Goal: Navigation & Orientation: Find specific page/section

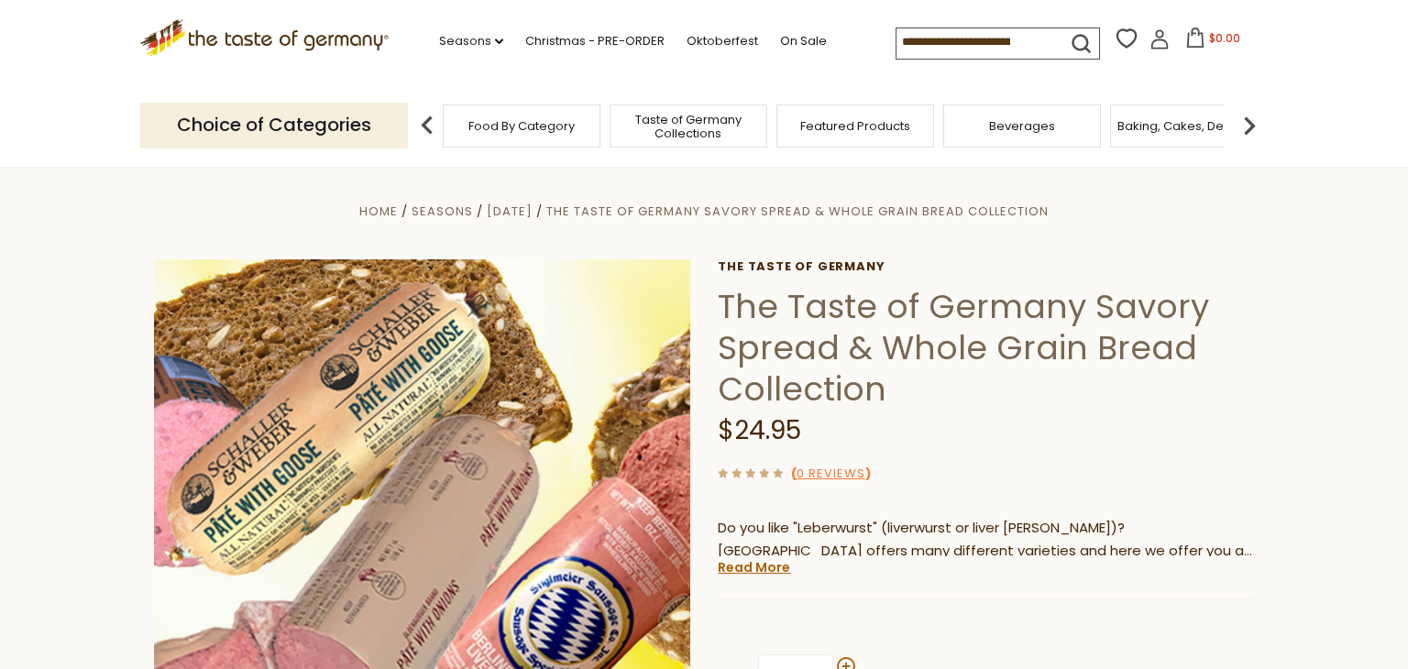
click at [355, 35] on icon at bounding box center [264, 34] width 248 height 31
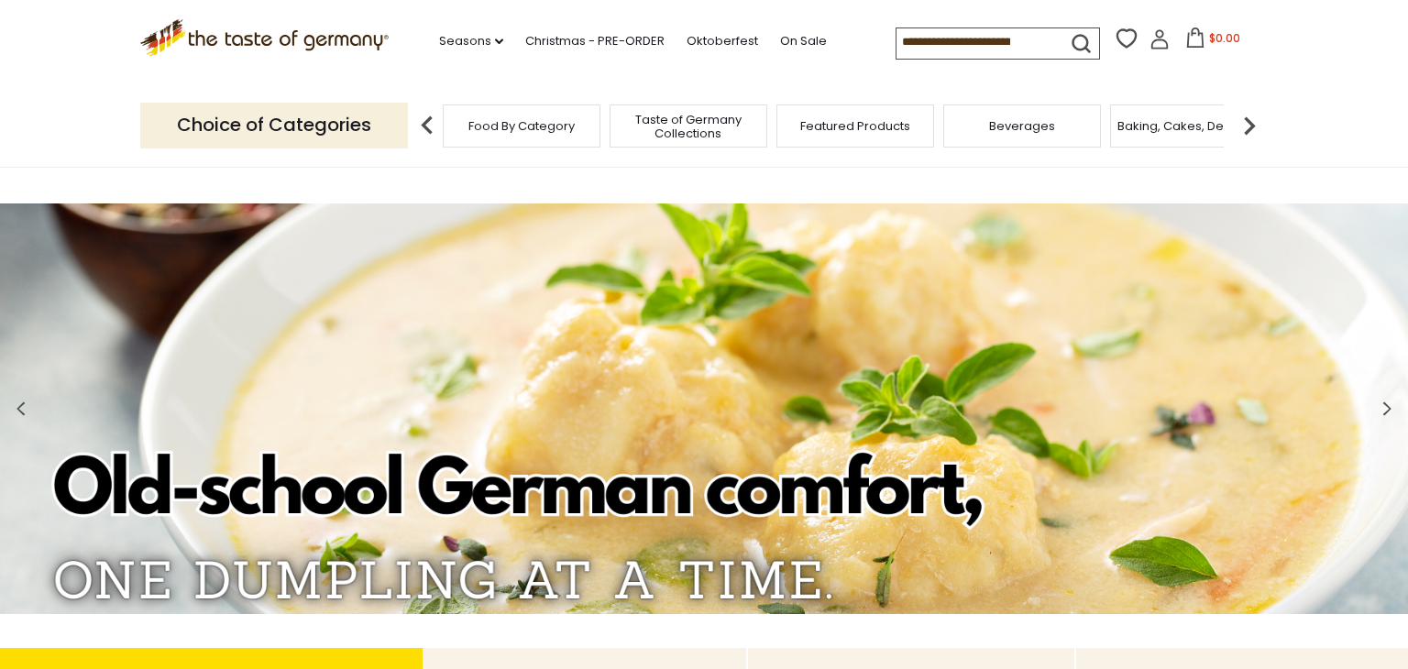
click at [651, 50] on div "Seasons dropdown_arrow All Seasons Recipes Game Day Valentine's Day Karneval St…" at bounding box center [643, 42] width 508 height 37
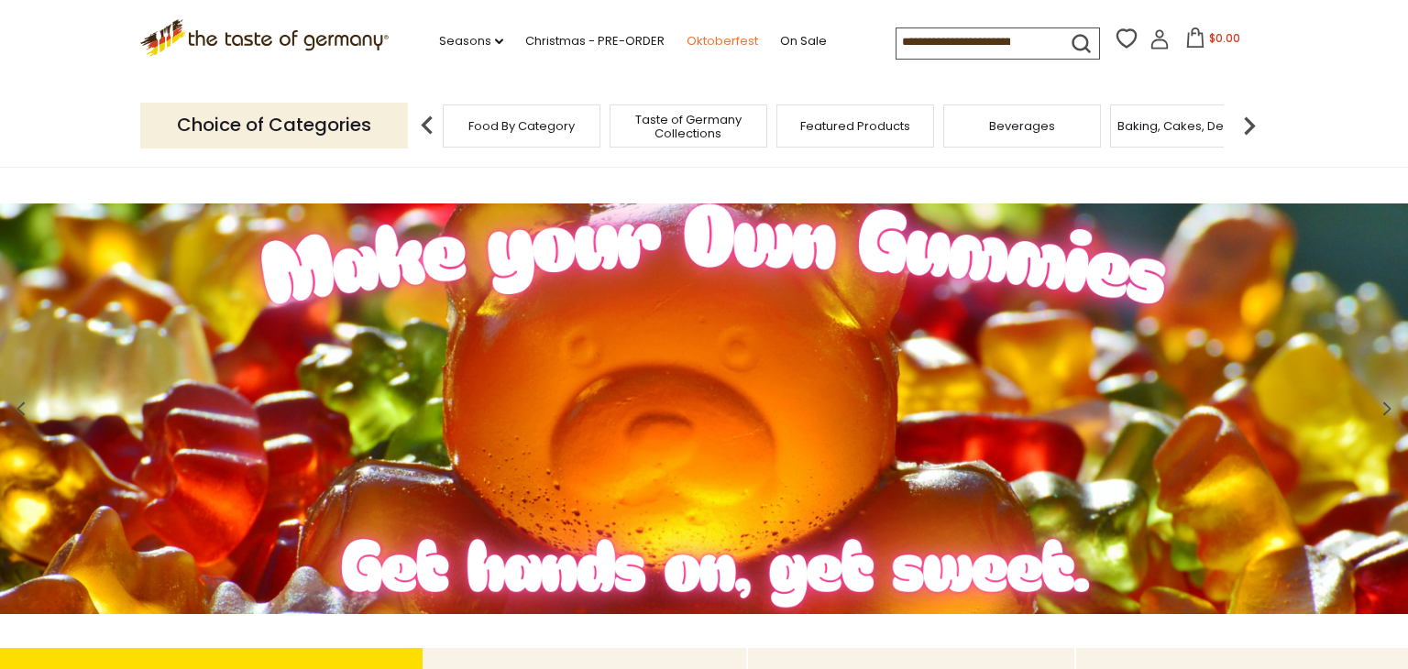
click at [686, 47] on link "Oktoberfest" at bounding box center [721, 41] width 71 height 20
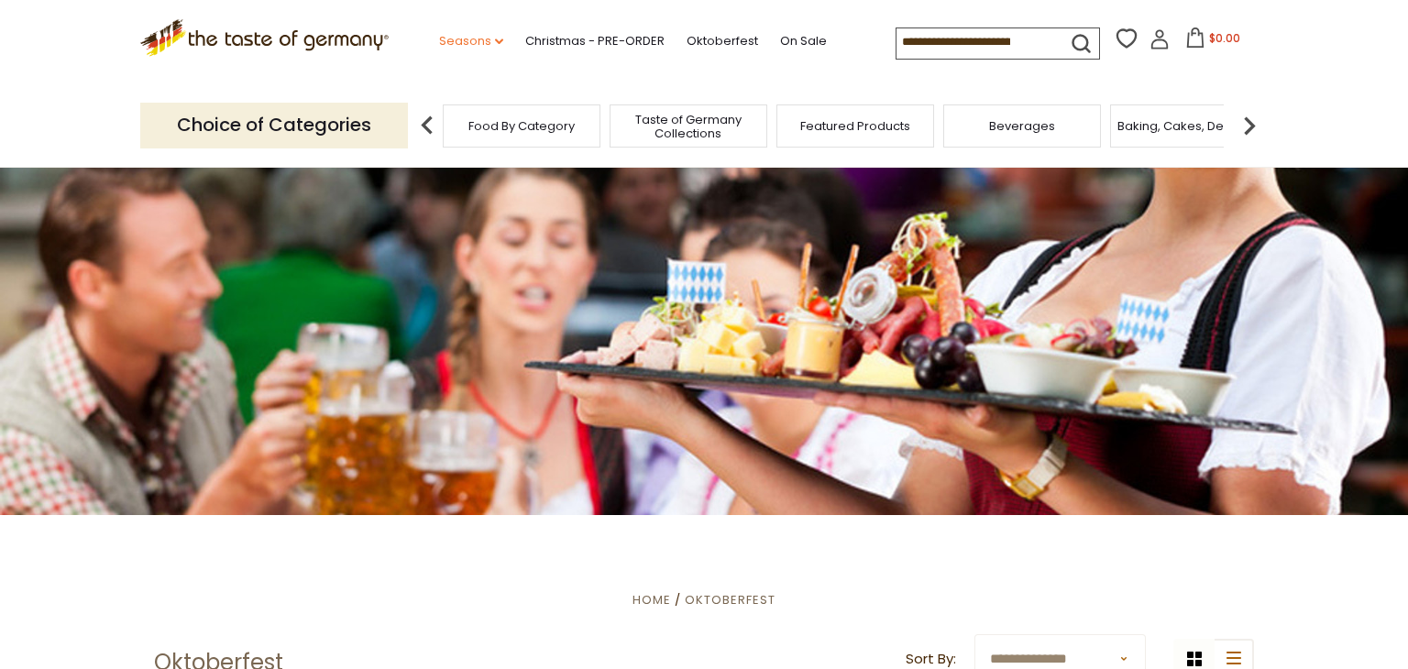
click at [439, 37] on link "Seasons dropdown_arrow" at bounding box center [471, 41] width 64 height 20
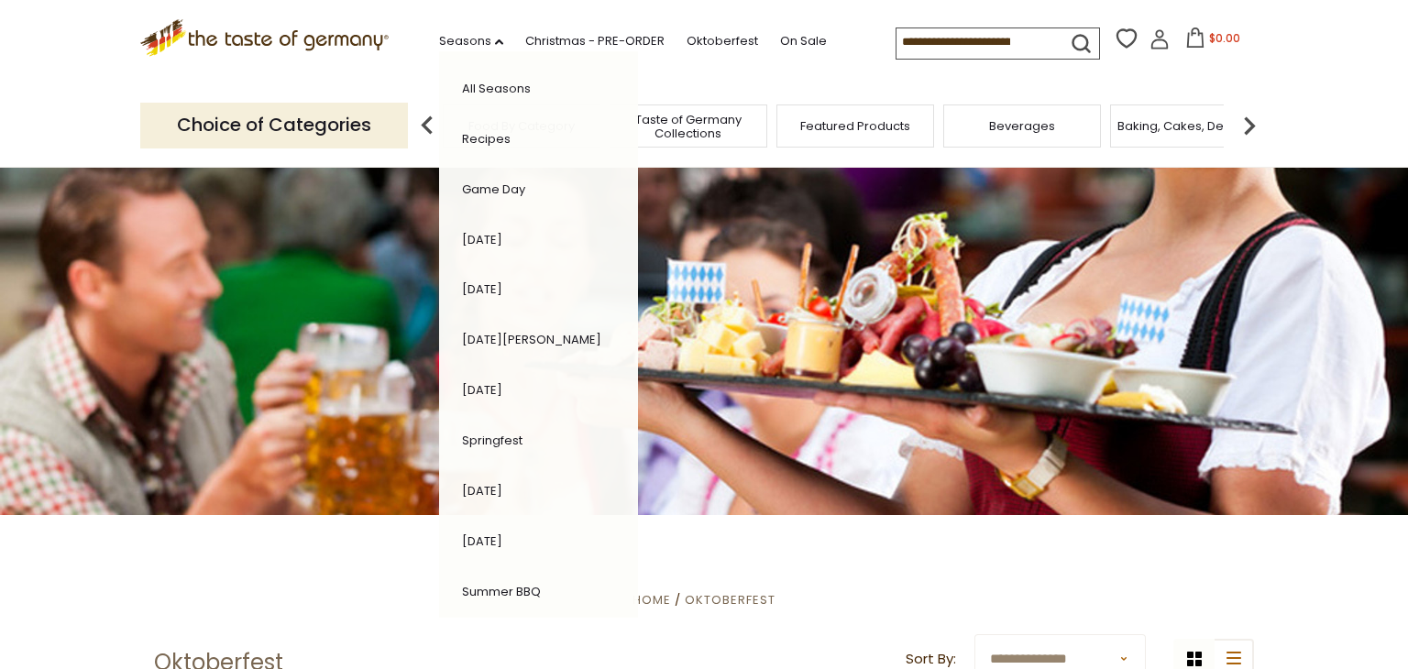
click at [328, 38] on icon at bounding box center [264, 34] width 248 height 31
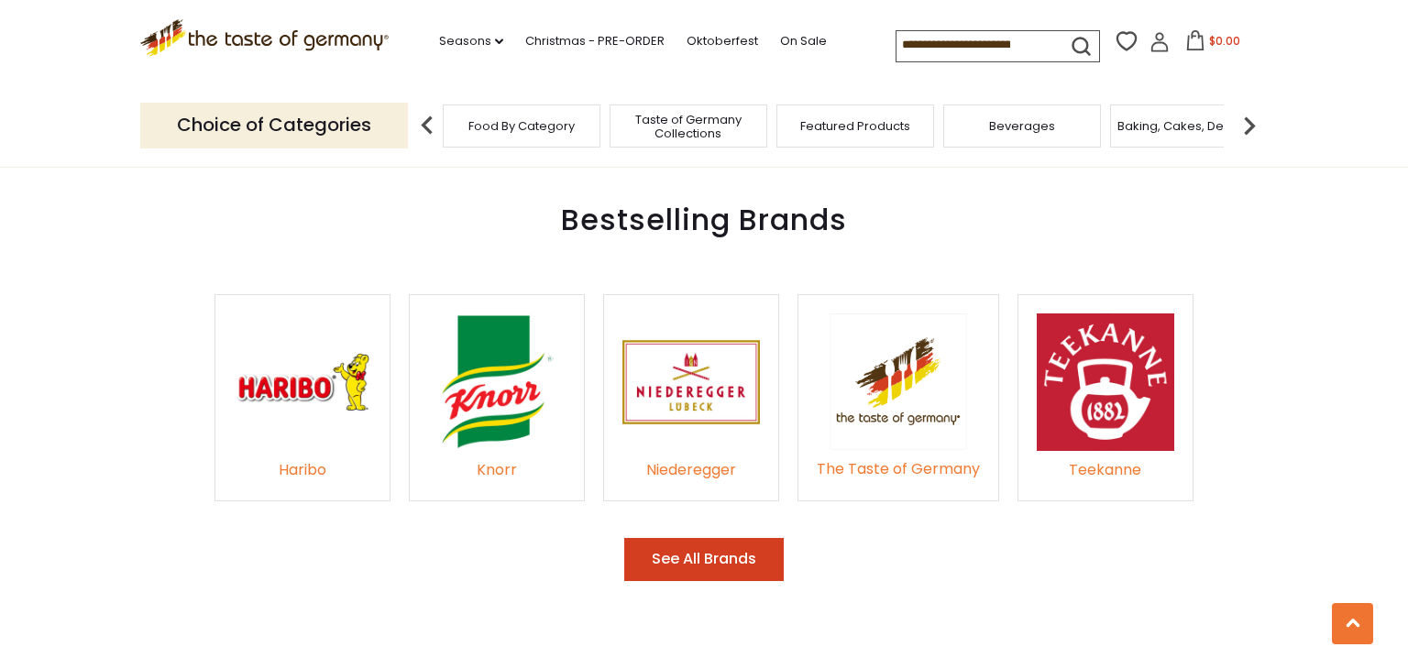
scroll to position [2647, 0]
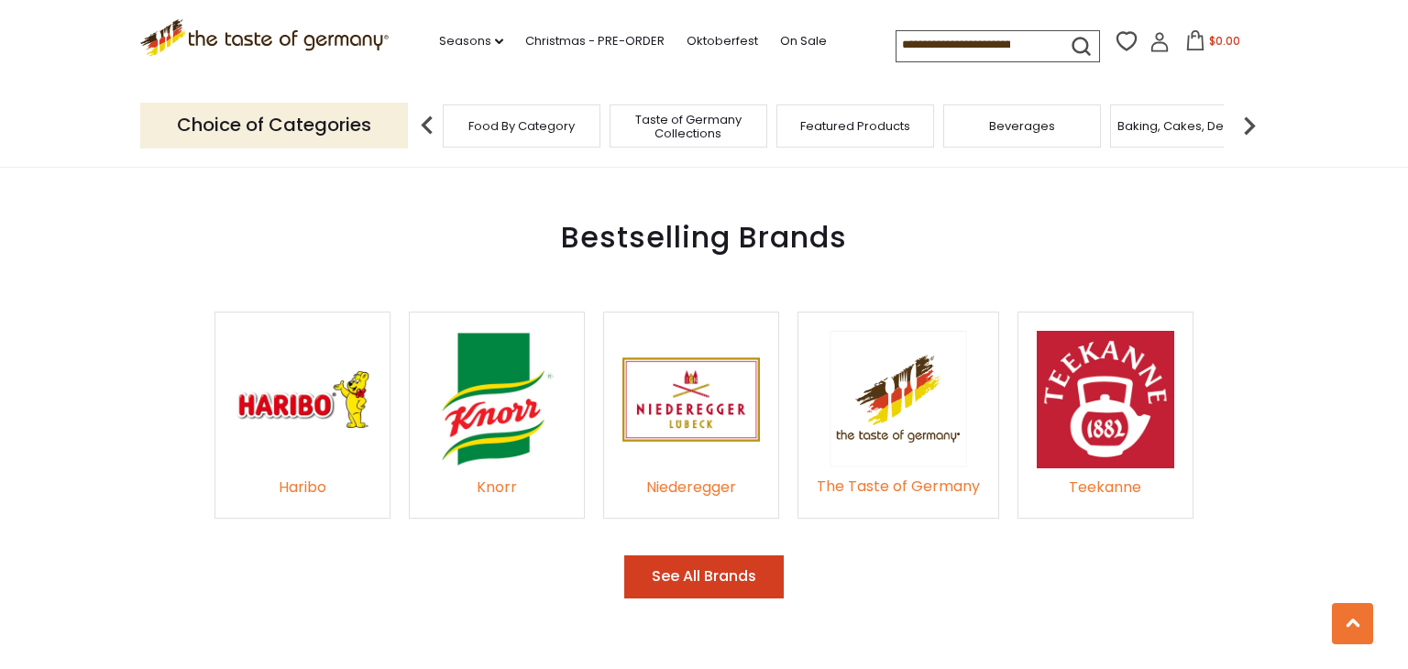
click at [770, 559] on button "See All Brands" at bounding box center [703, 576] width 159 height 43
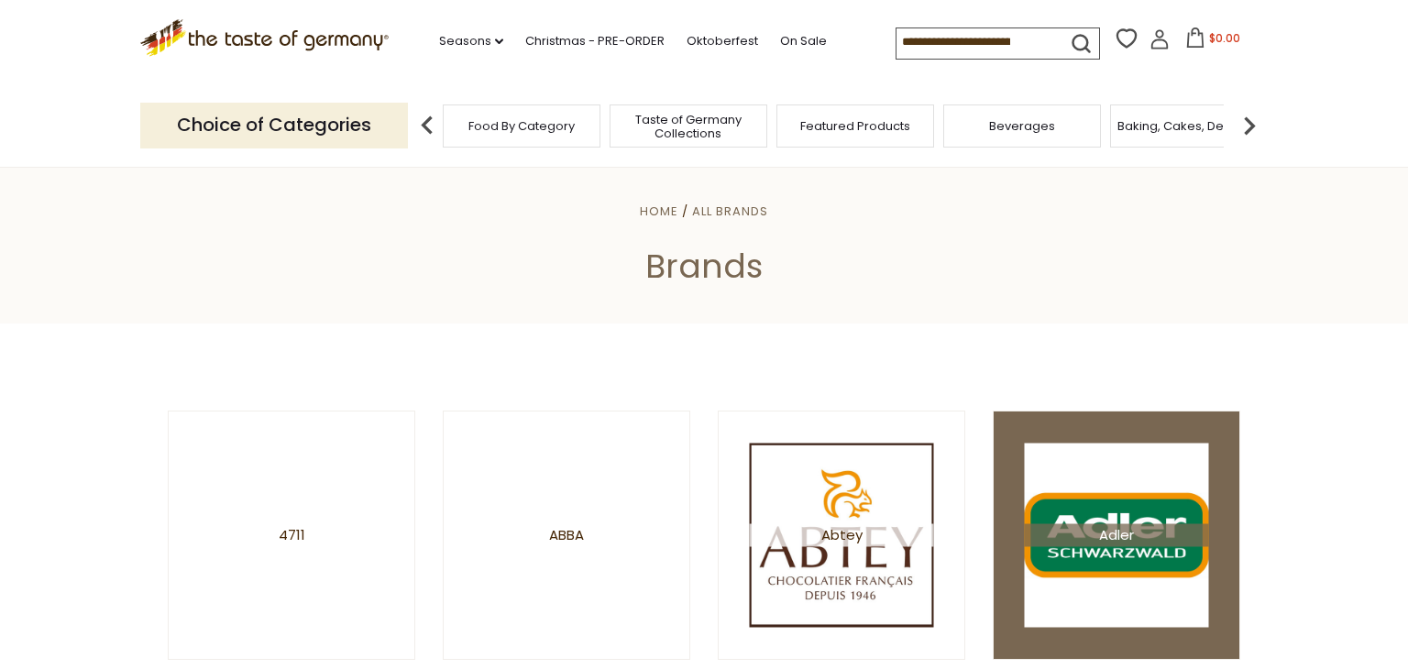
click at [1158, 550] on img at bounding box center [1117, 535] width 184 height 184
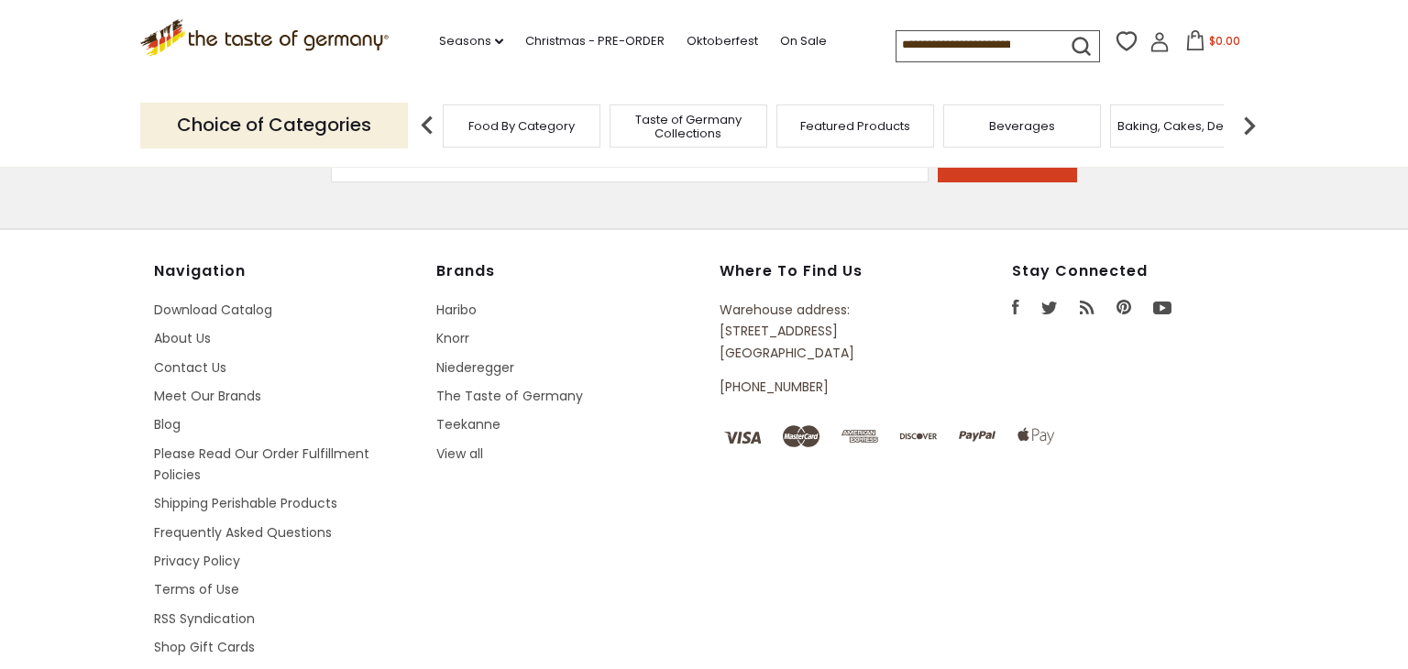
scroll to position [883, 0]
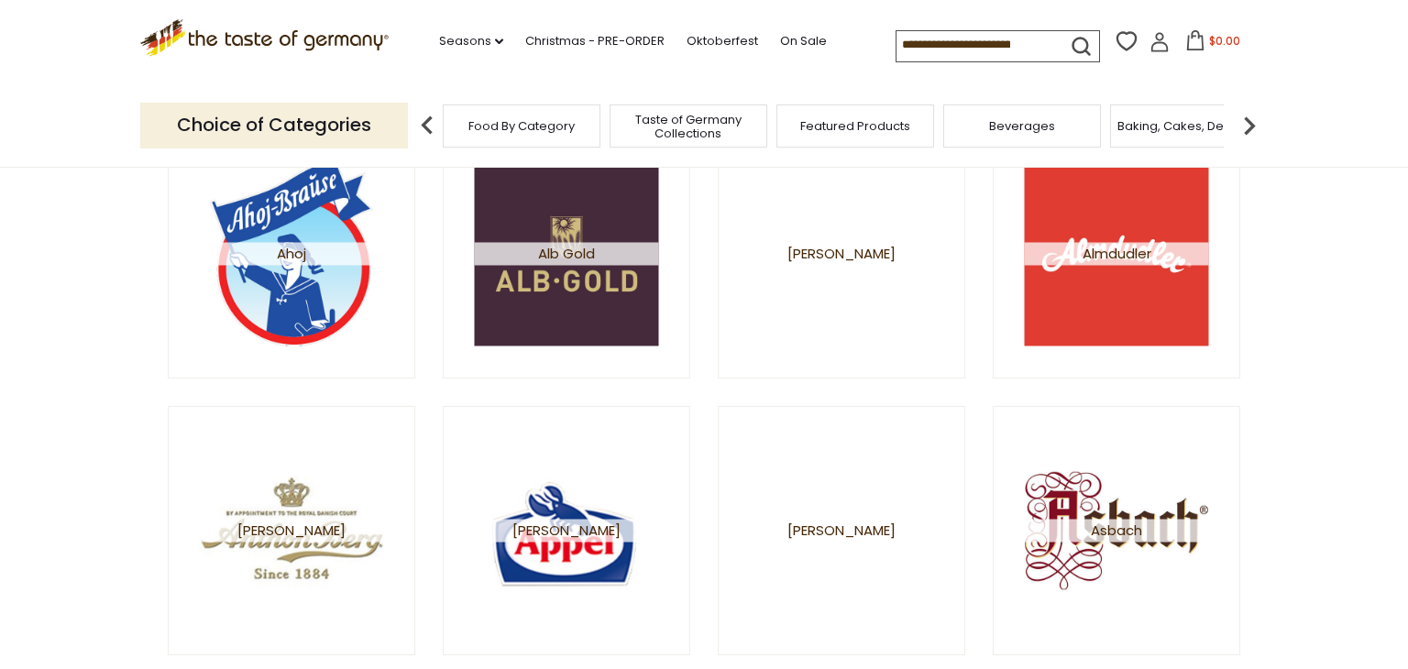
scroll to position [556, 0]
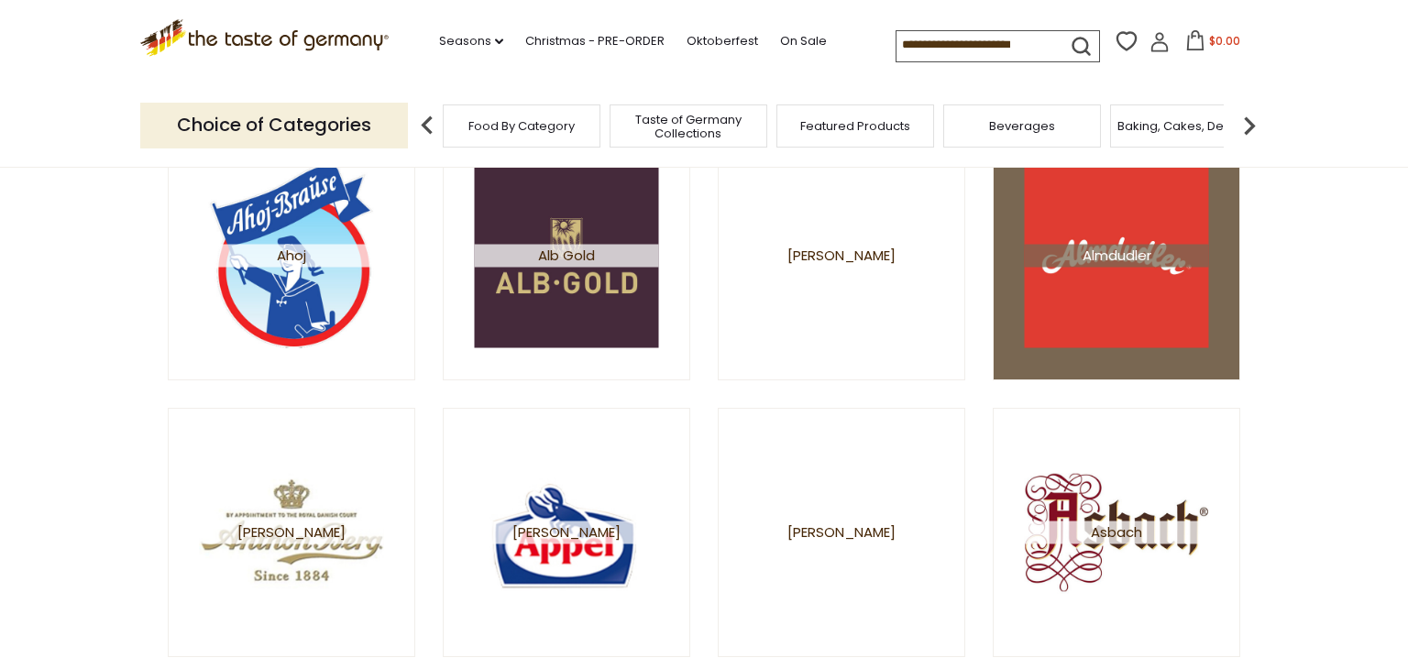
click at [1123, 293] on img at bounding box center [1117, 255] width 184 height 184
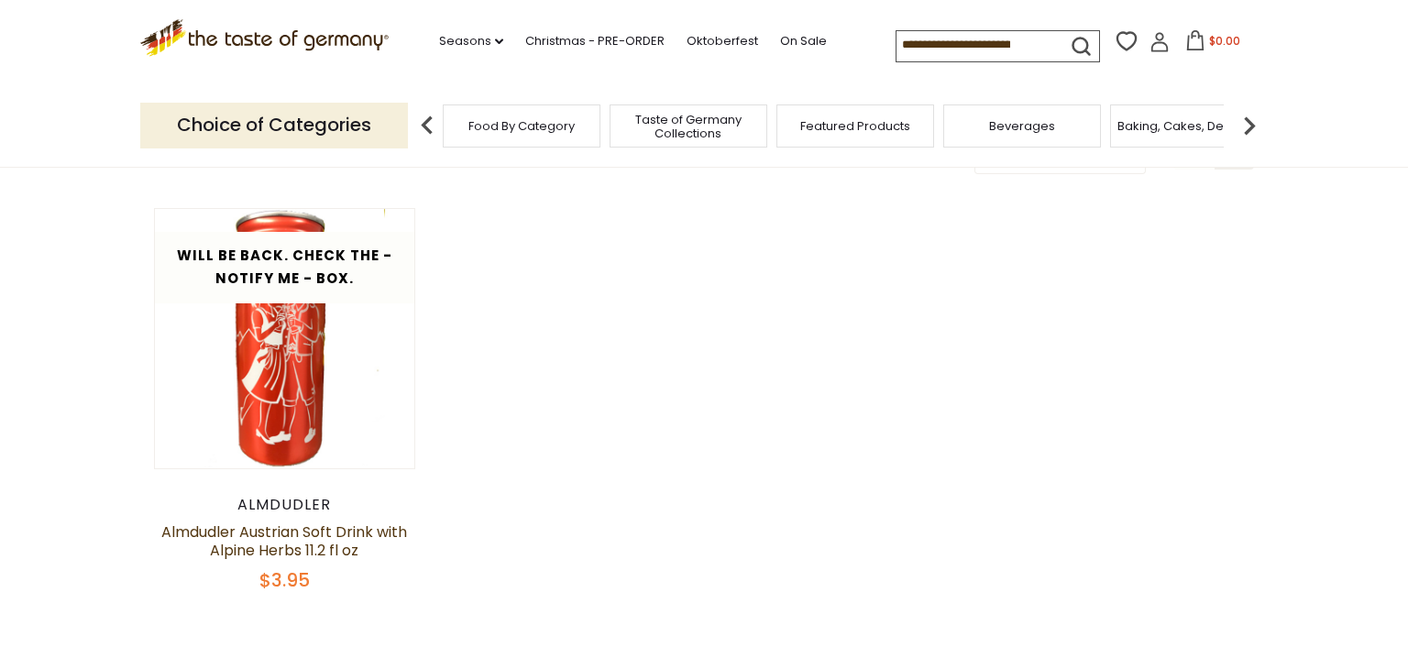
scroll to position [116, 0]
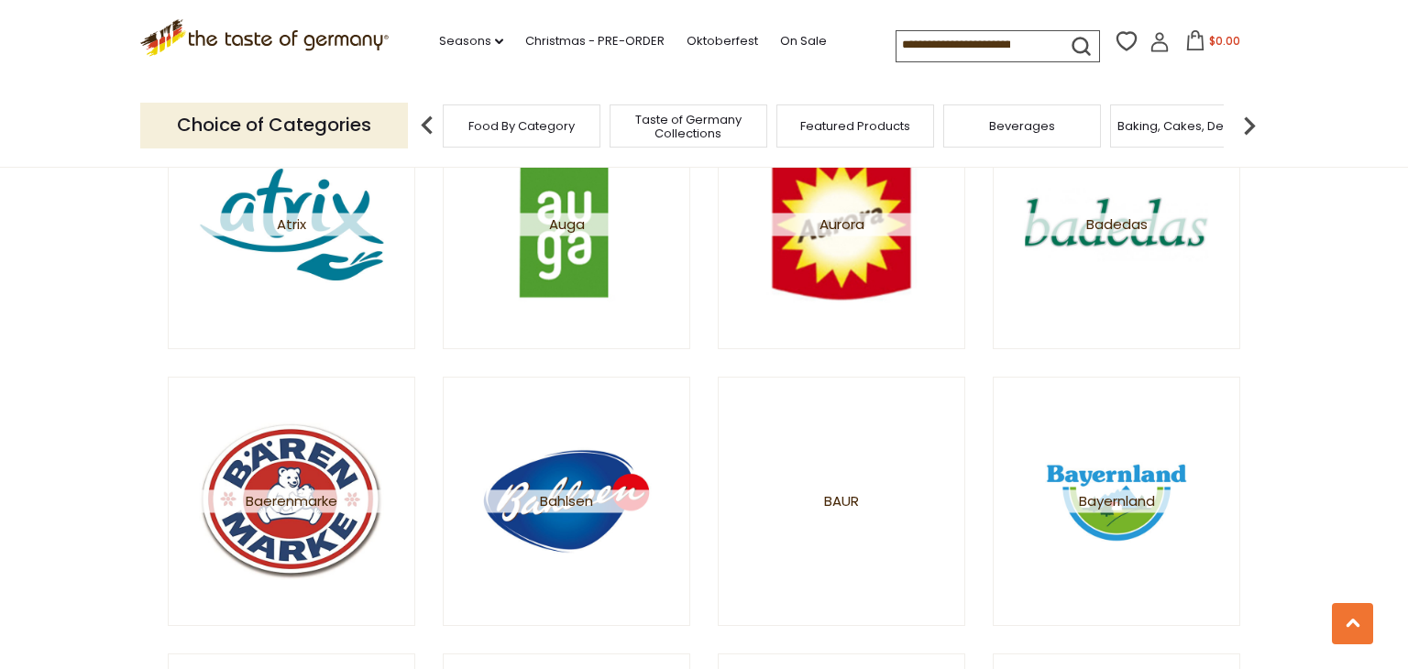
scroll to position [1727, 0]
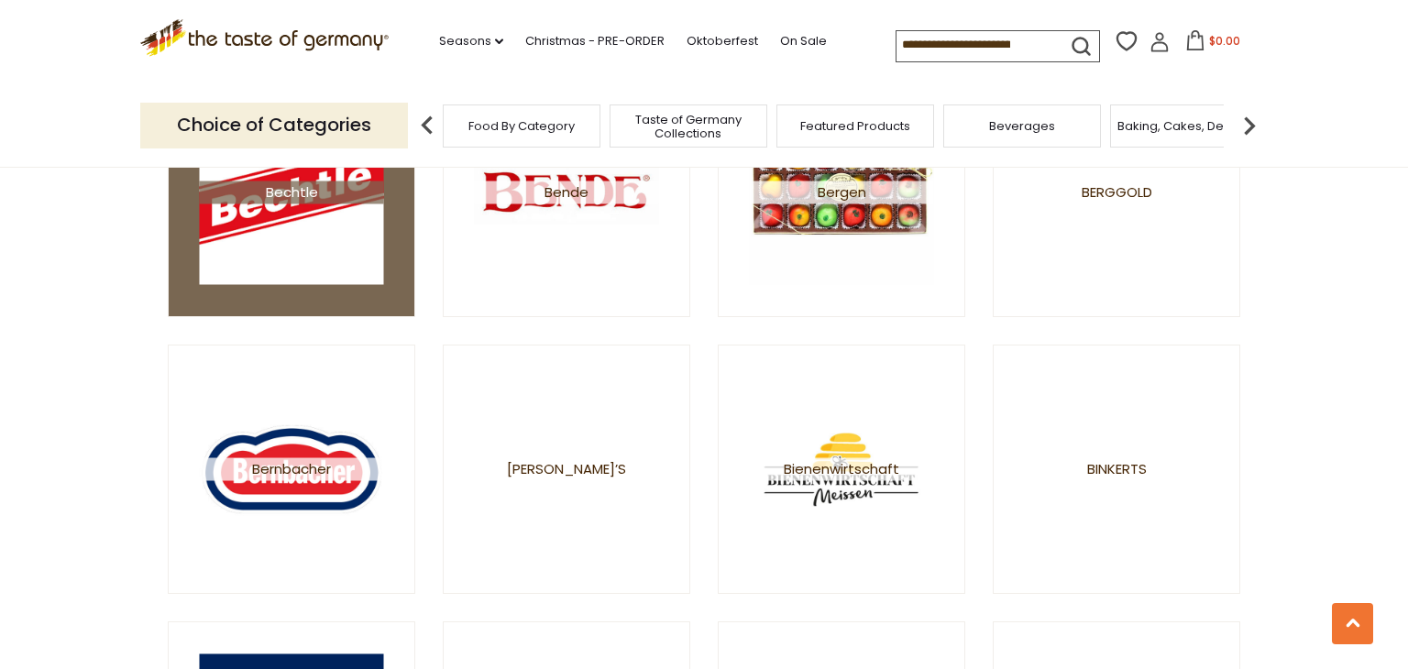
click at [257, 273] on img at bounding box center [292, 192] width 184 height 184
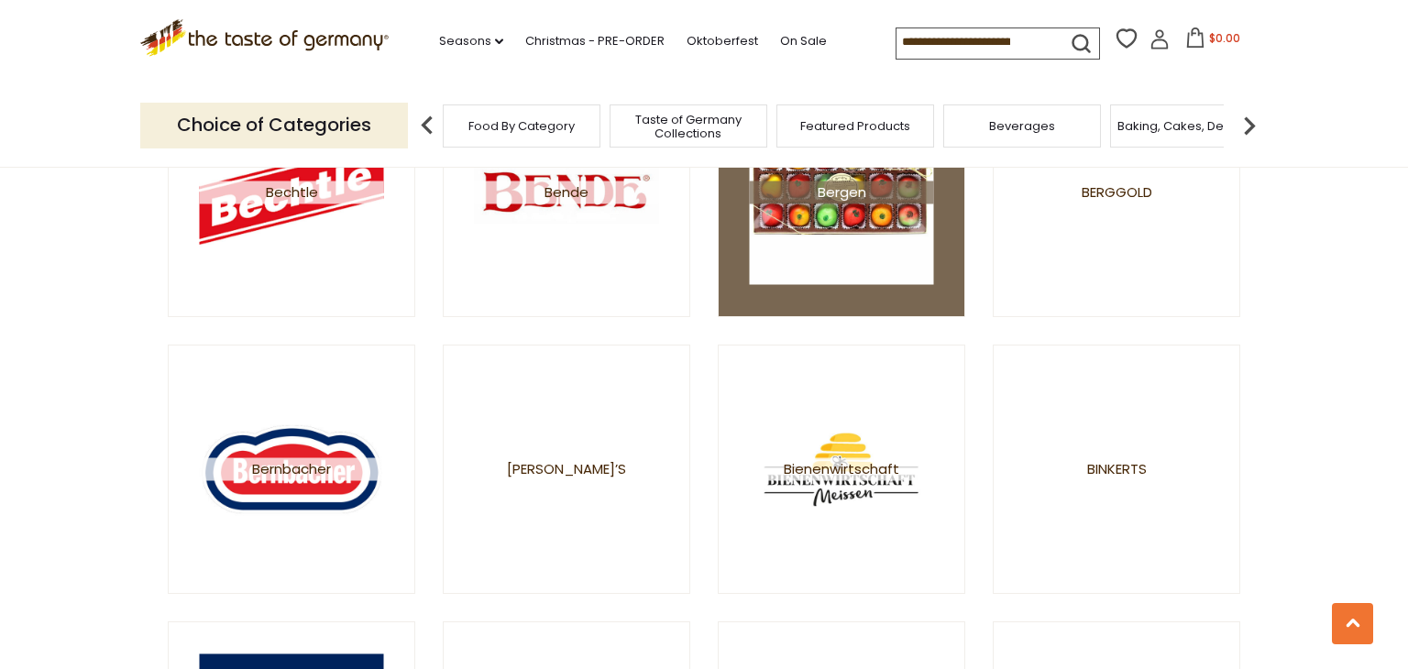
click at [755, 256] on img at bounding box center [842, 192] width 184 height 184
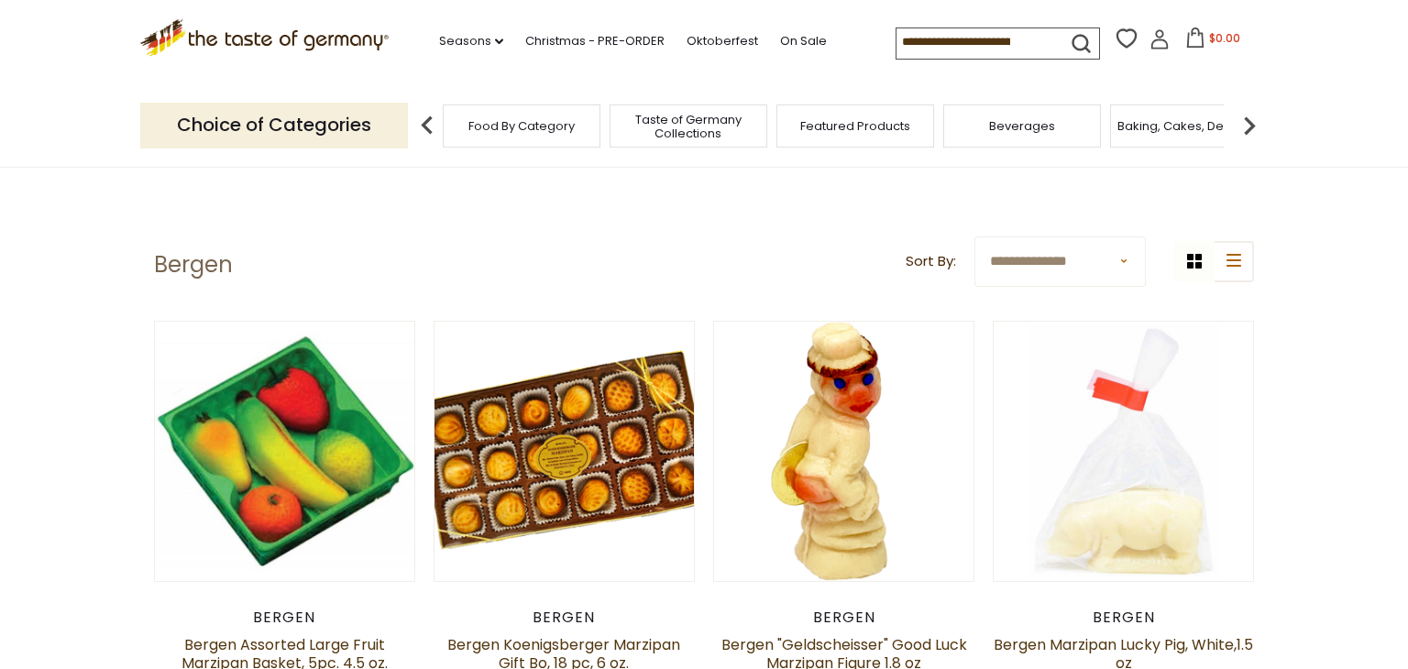
scroll to position [585, 0]
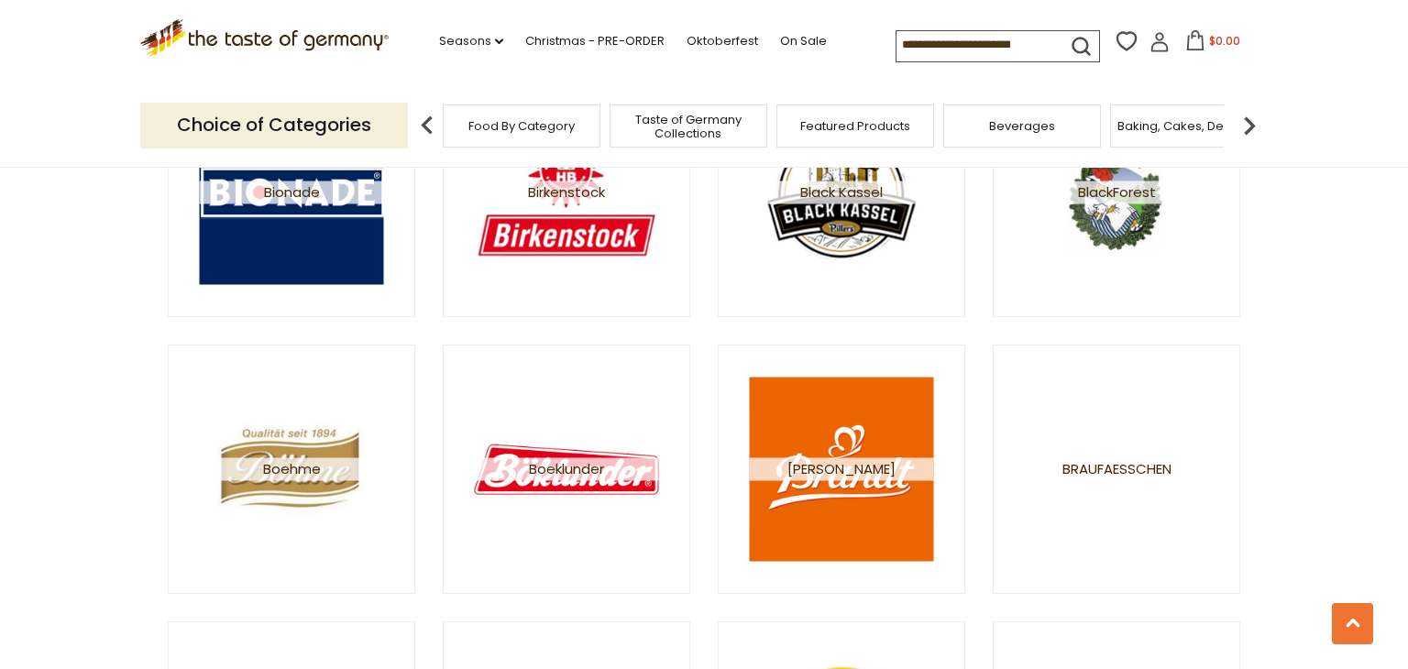
scroll to position [2276, 0]
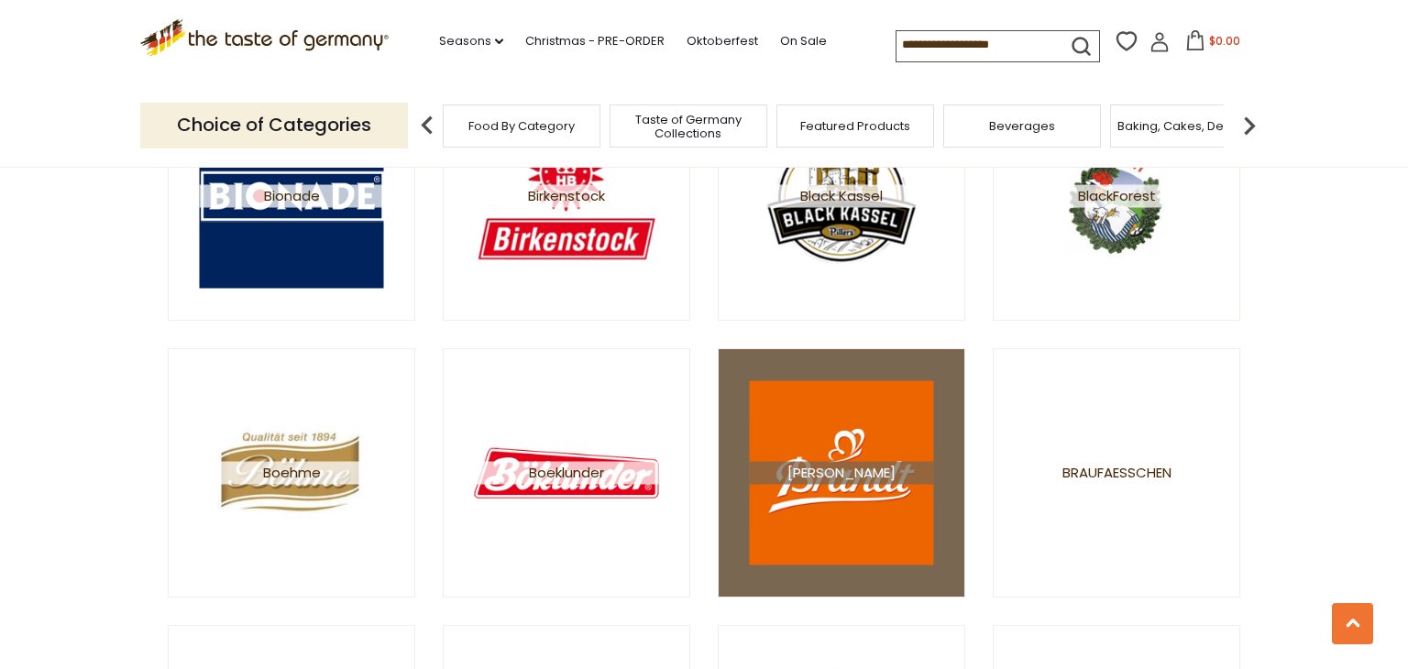
click at [885, 499] on img at bounding box center [842, 472] width 184 height 184
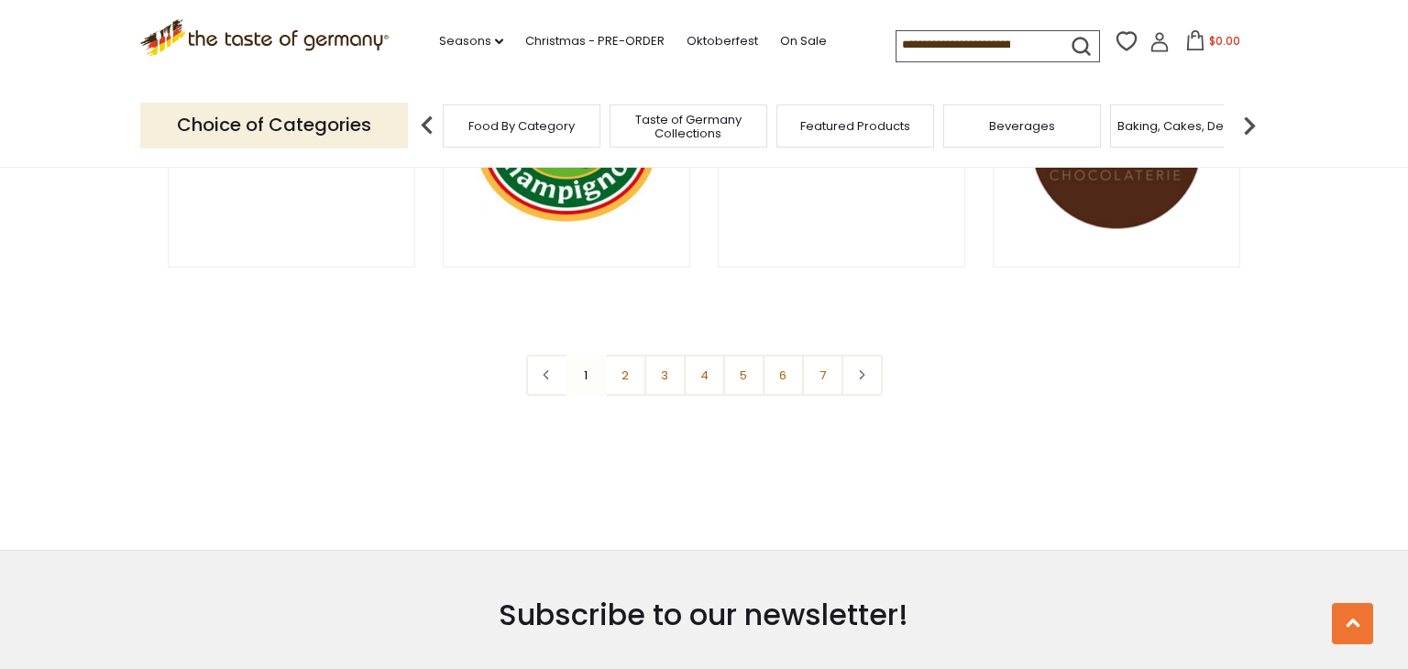
scroll to position [3435, 0]
click at [869, 380] on link at bounding box center [861, 376] width 41 height 41
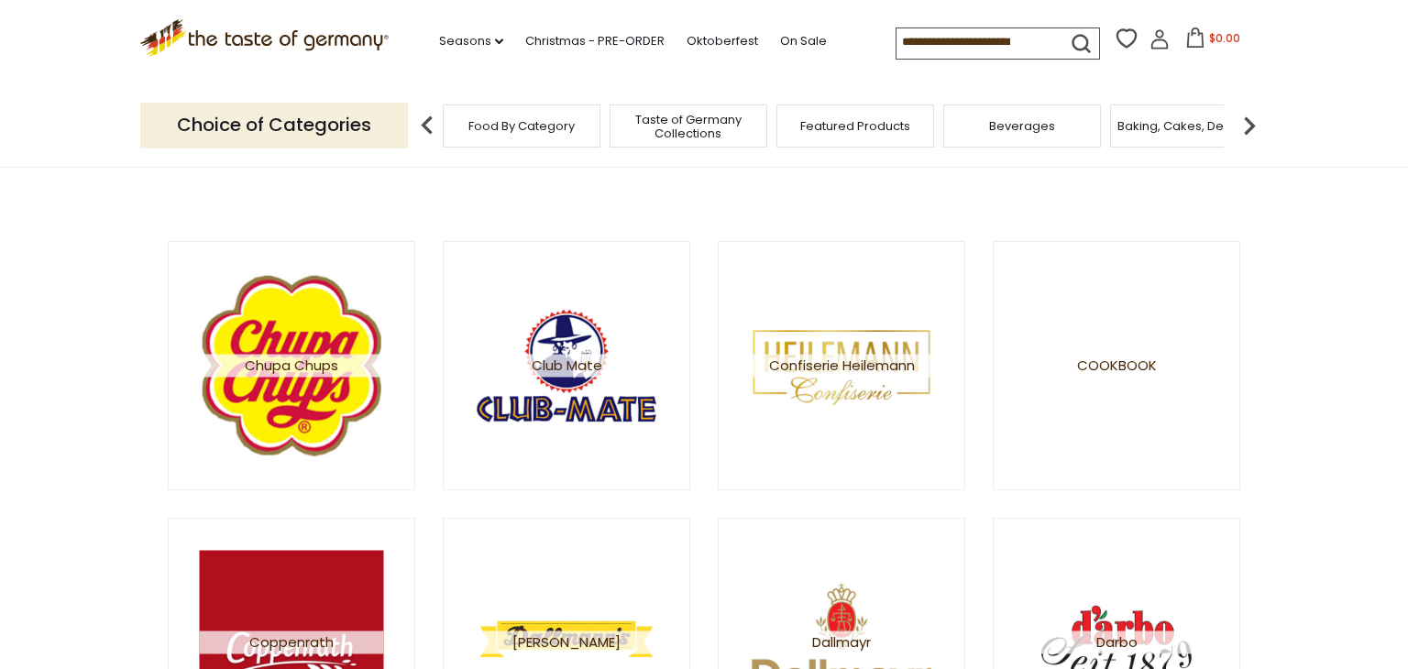
scroll to position [176, 0]
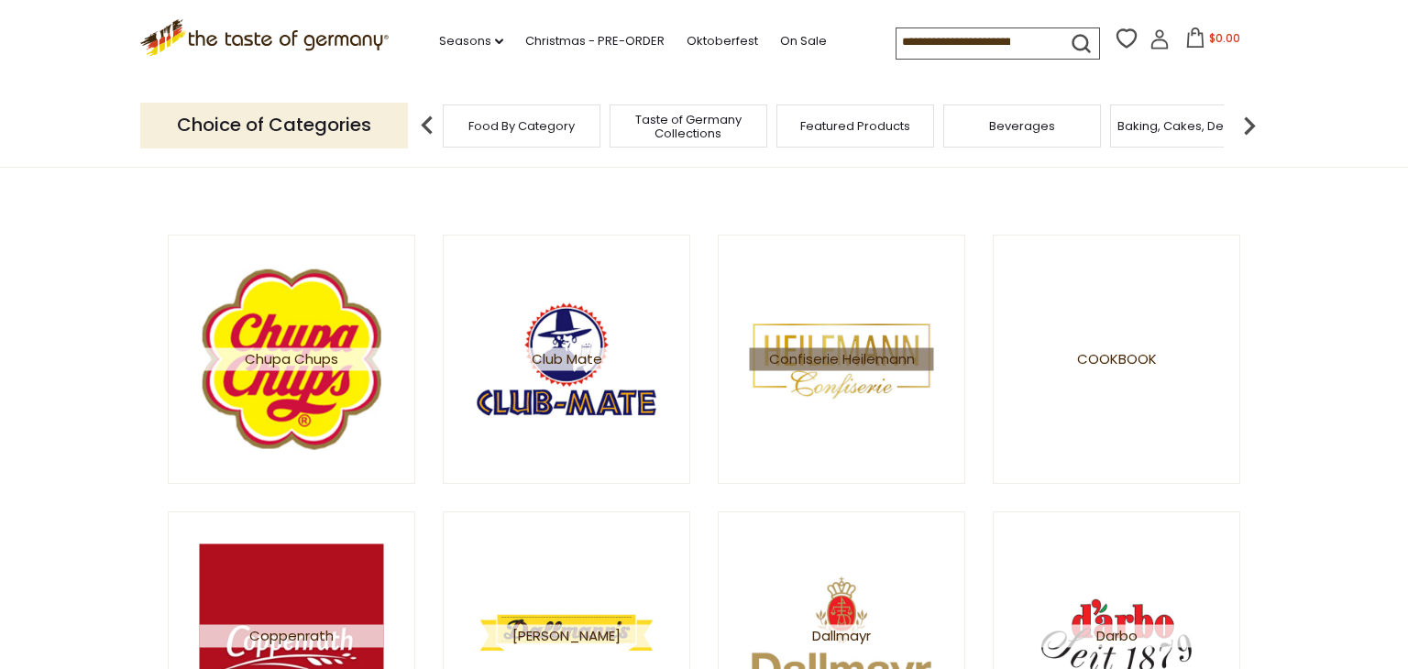
click at [975, 494] on li "Confiserie Heilemann" at bounding box center [841, 359] width 275 height 277
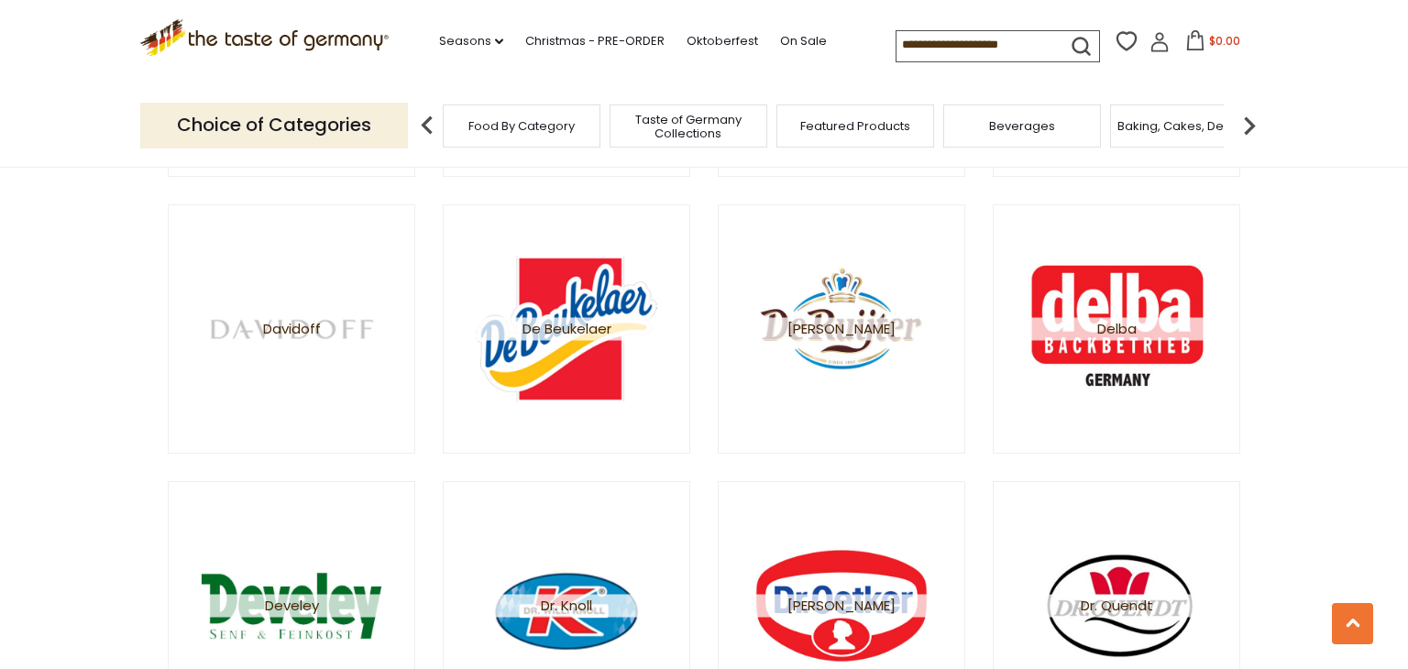
scroll to position [761, 0]
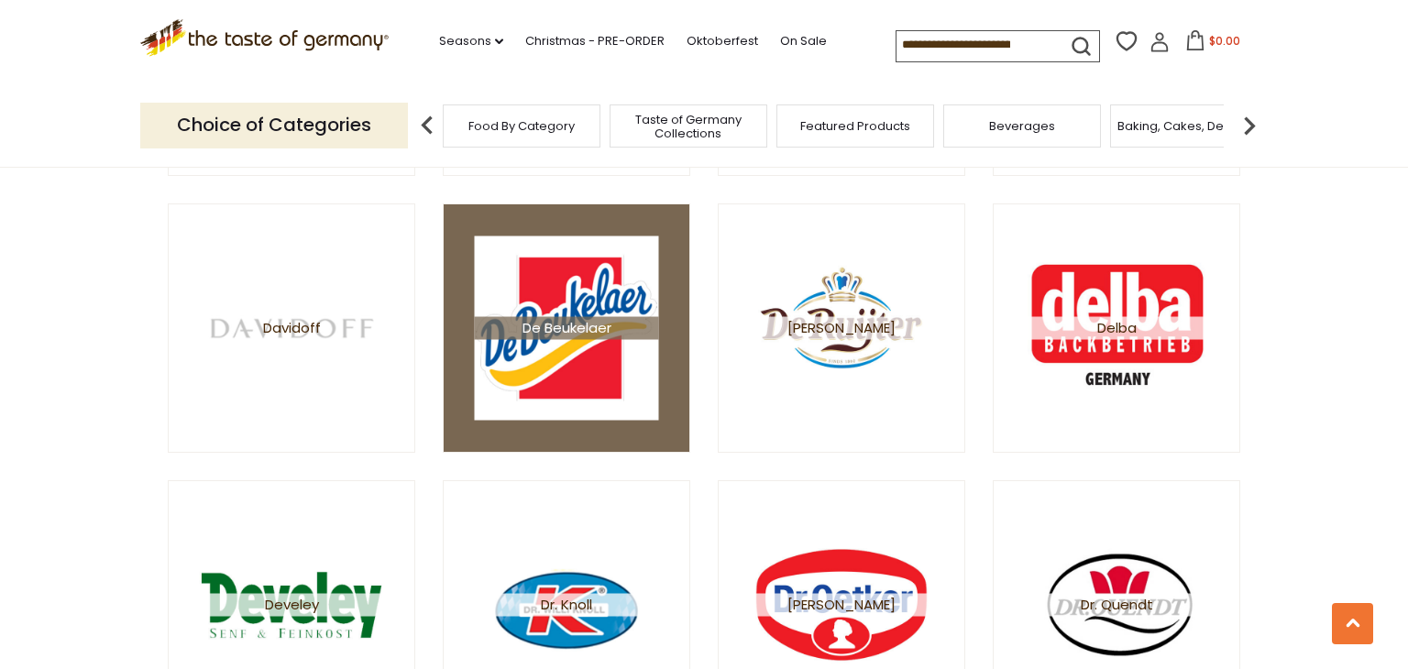
click at [639, 381] on img at bounding box center [567, 328] width 184 height 184
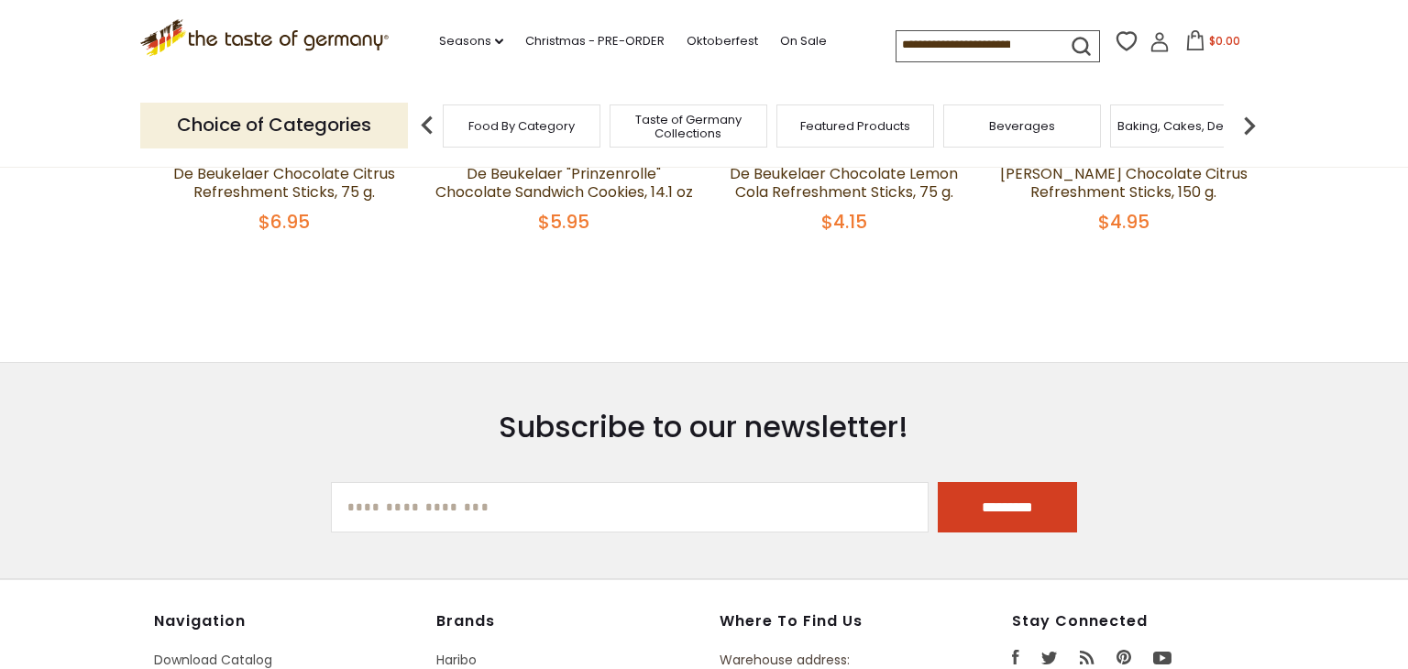
scroll to position [585, 0]
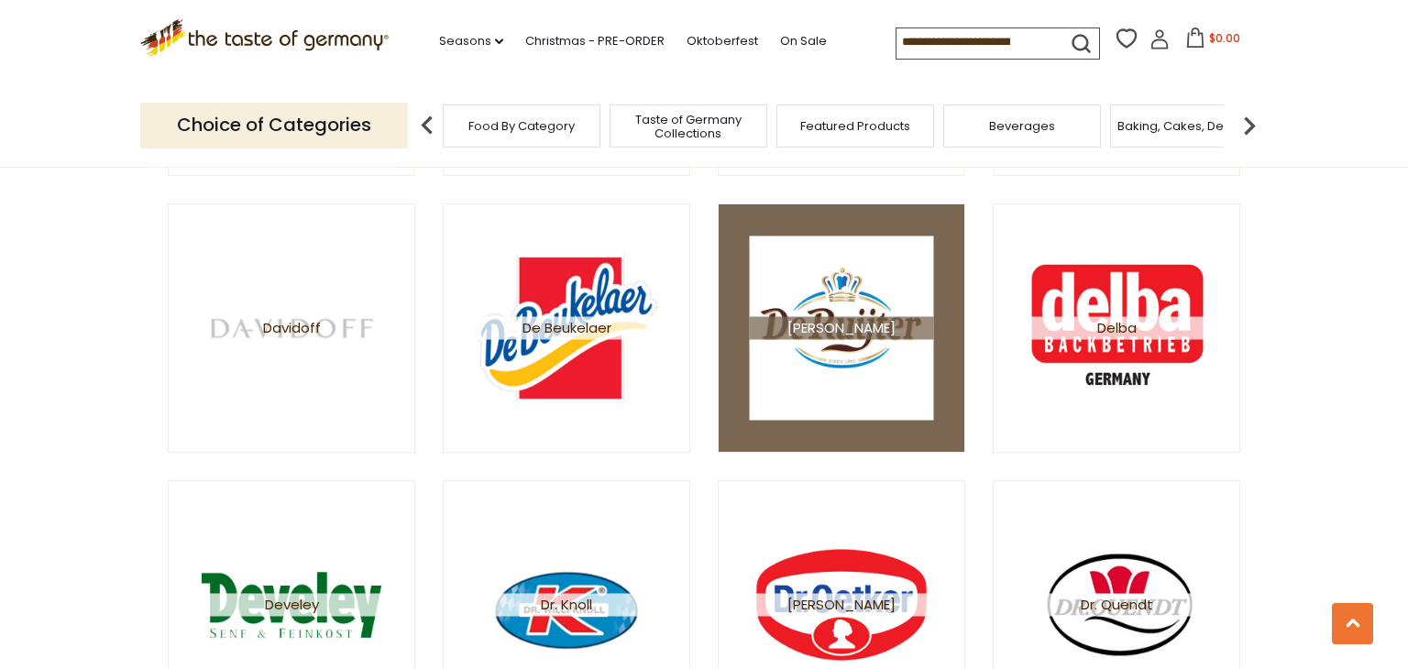
click at [894, 342] on img at bounding box center [842, 328] width 184 height 184
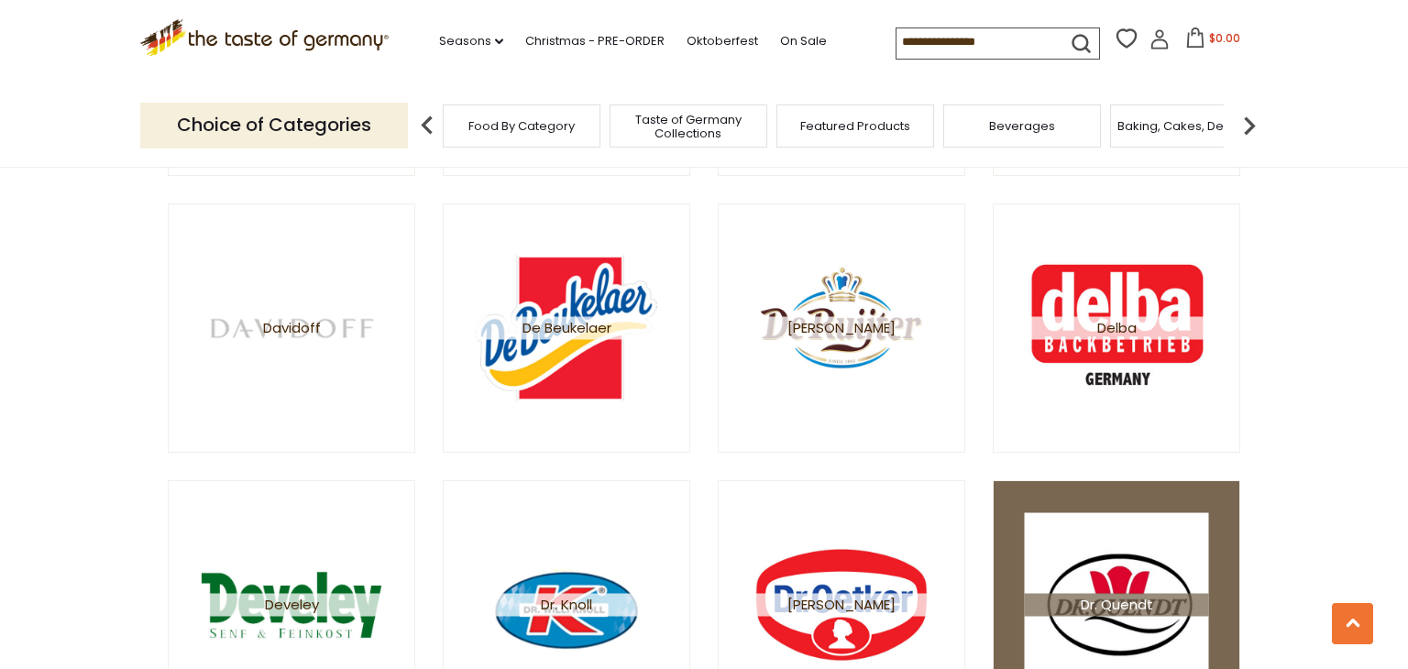
click at [1138, 604] on span "Dr. Quendt" at bounding box center [1117, 604] width 184 height 23
